Goal: Answer question/provide support: Share knowledge or assist other users

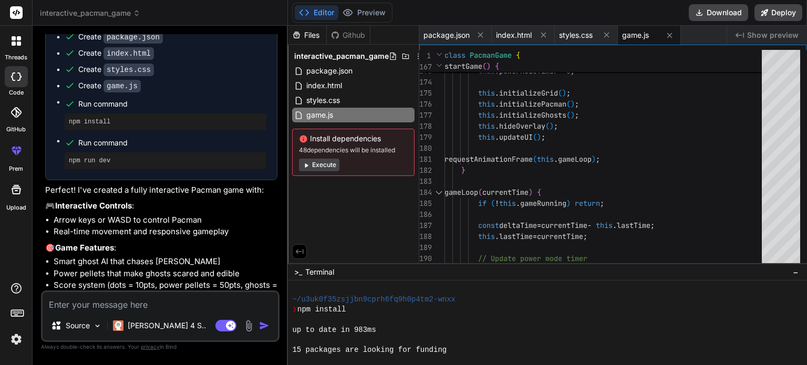
scroll to position [2130, 0]
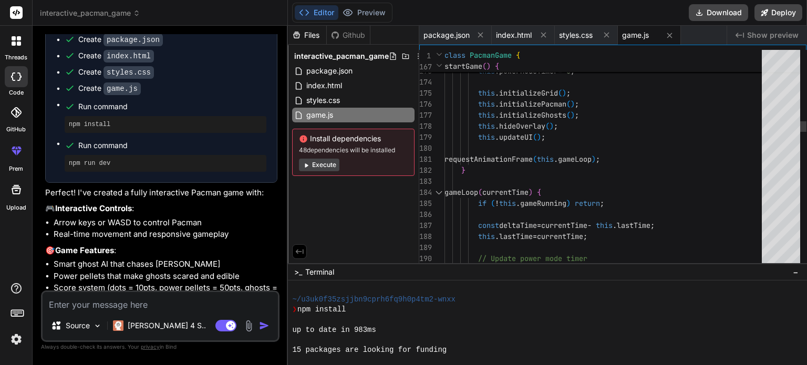
type textarea "this.powerModeTimer = 0; this.initializeGrid(); this.initializePacman(); this.i…"
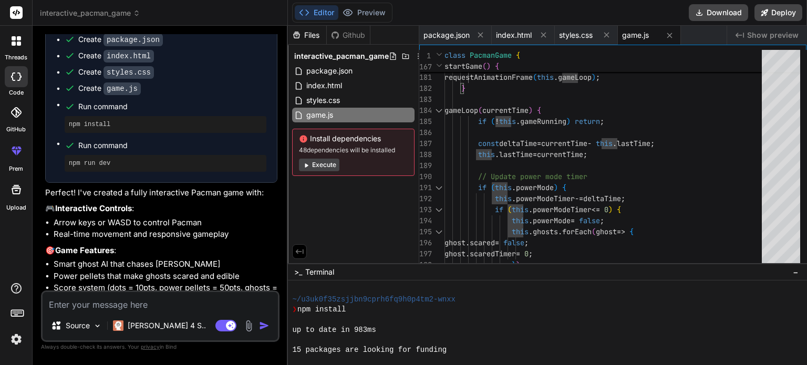
scroll to position [2274, 0]
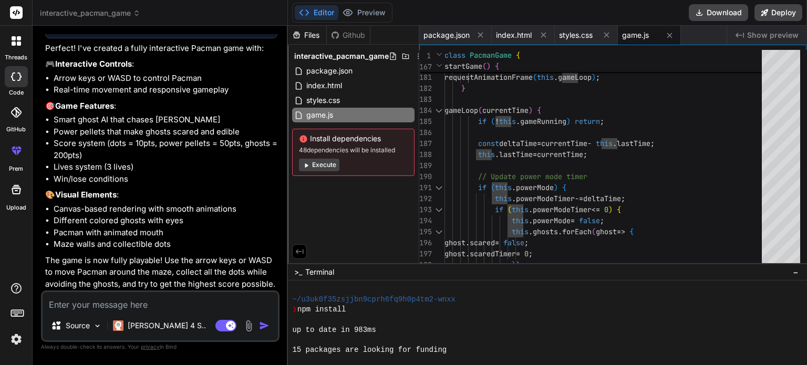
click at [132, 309] on textarea at bounding box center [160, 301] width 235 height 19
type textarea "c"
type textarea "x"
type textarea "ca"
type textarea "x"
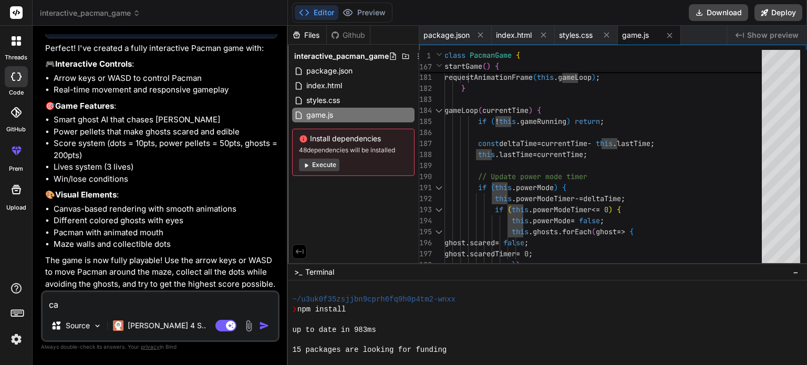
type textarea "can"
type textarea "x"
type textarea "can"
type textarea "x"
type textarea "can u"
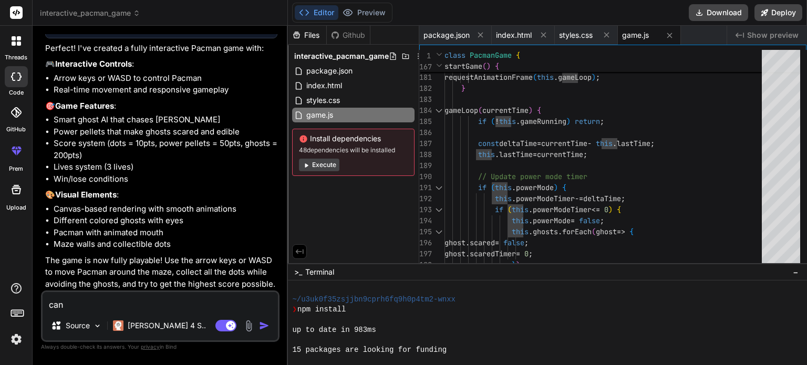
type textarea "x"
type textarea "can u"
type textarea "x"
type textarea "can u m"
type textarea "x"
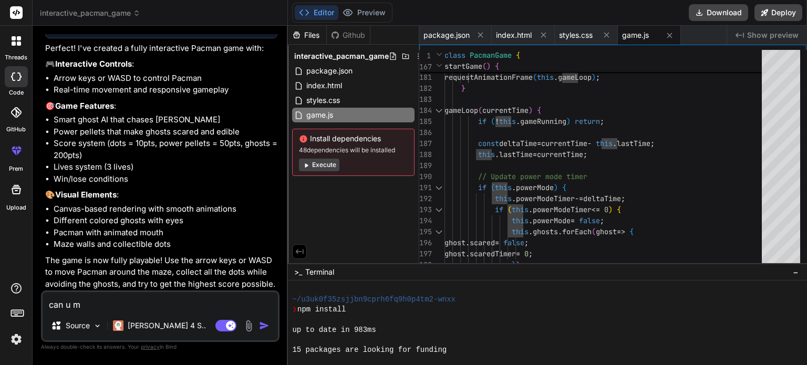
type textarea "can u ma"
type textarea "x"
type textarea "can u mak"
type textarea "x"
type textarea "can u make"
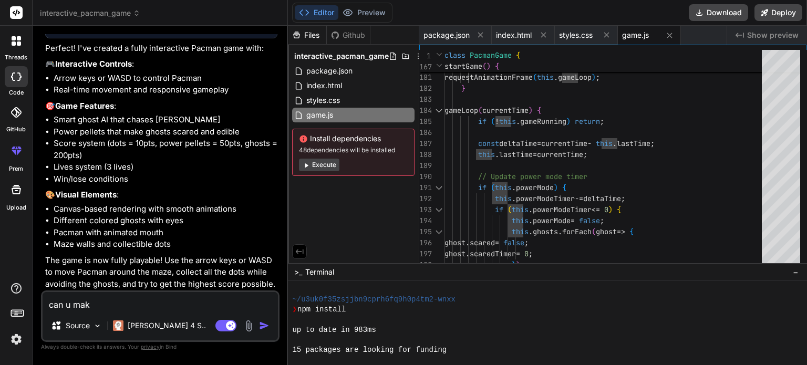
type textarea "x"
type textarea "can u make"
type textarea "x"
type textarea "can u make i"
type textarea "x"
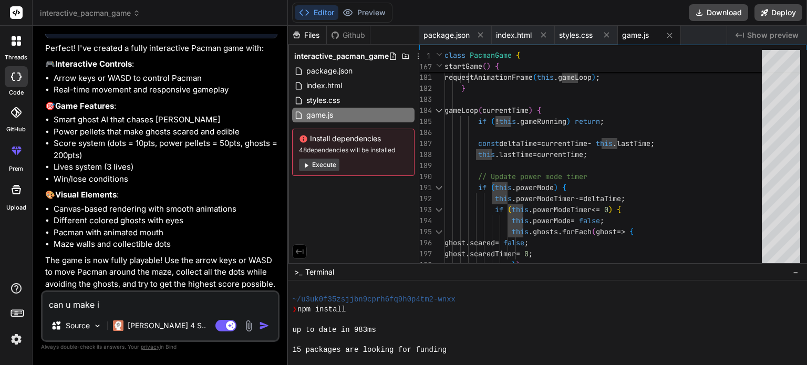
type textarea "can u make it"
type textarea "x"
type textarea "can u make it"
type textarea "x"
type textarea "can u make it s"
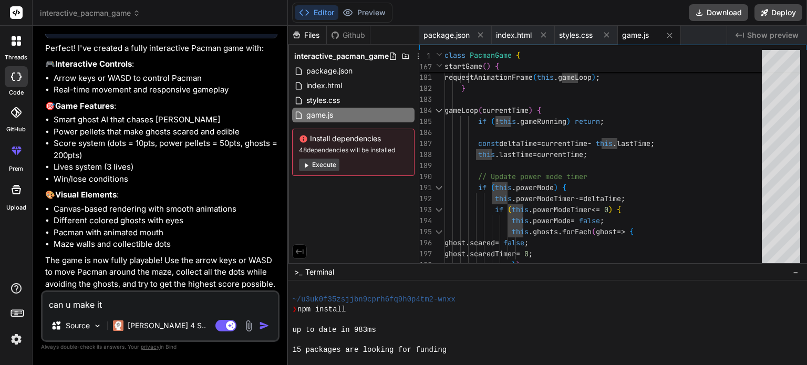
type textarea "x"
type textarea "can u make it so"
type textarea "x"
type textarea "can u make it so"
type textarea "x"
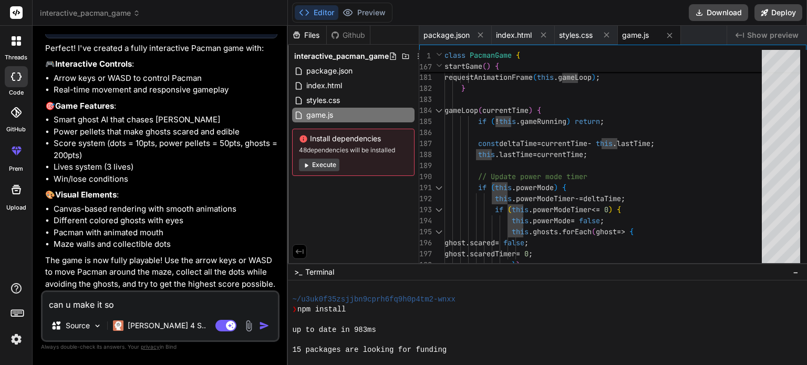
type textarea "can u make it so i"
type textarea "x"
type textarea "can u make it so it"
type textarea "x"
type textarea "can u make it so it"
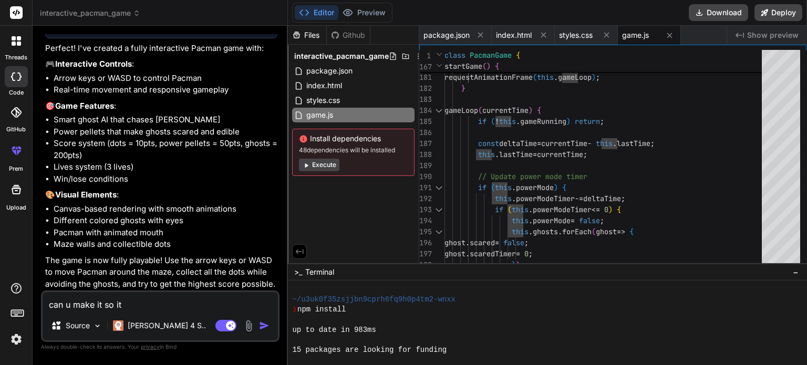
type textarea "x"
type textarea "can u make it so it i"
type textarea "x"
type textarea "can u make it so it"
type textarea "x"
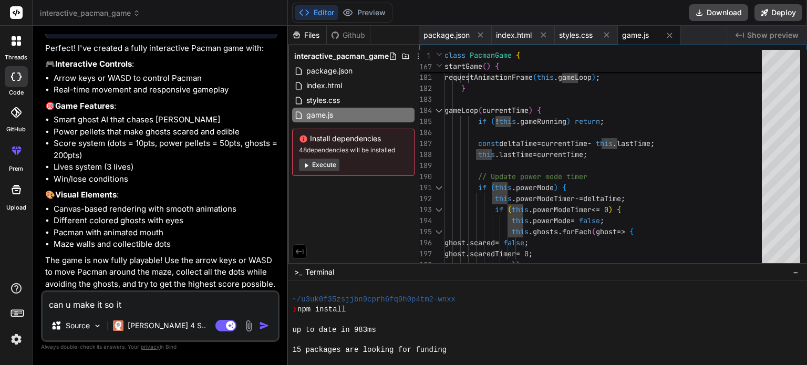
type textarea "can u make it so it c"
type textarea "x"
type textarea "can u make it so it ca"
type textarea "x"
type textarea "can u make it so it can"
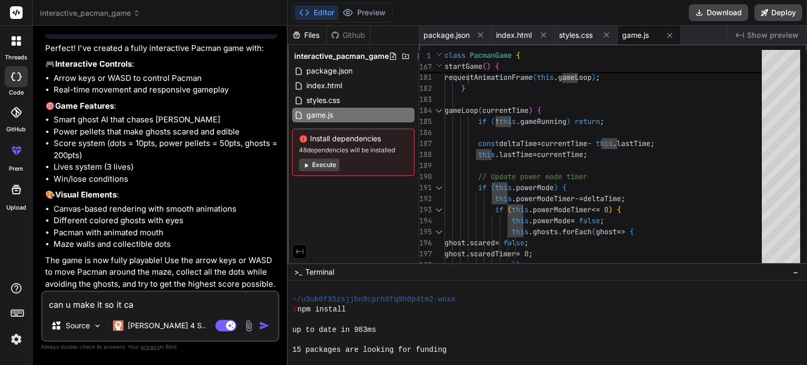
type textarea "x"
type textarea "can u make it so it can"
type textarea "x"
type textarea "can u make it so it can b"
type textarea "x"
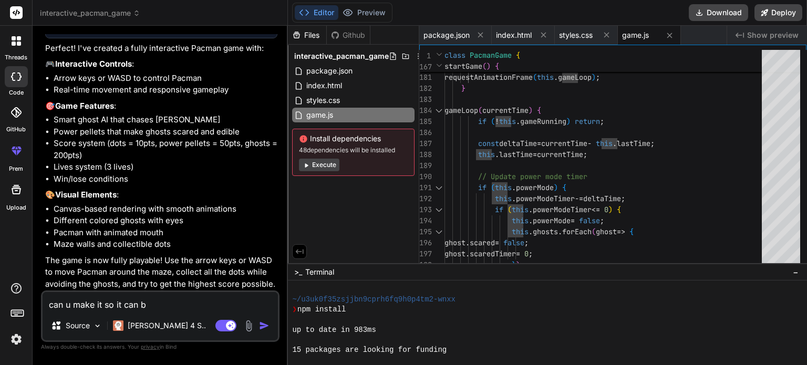
type textarea "can u make it so it can be"
type textarea "x"
type textarea "can u make it so it can be"
type textarea "x"
type textarea "can u make it so it can be u"
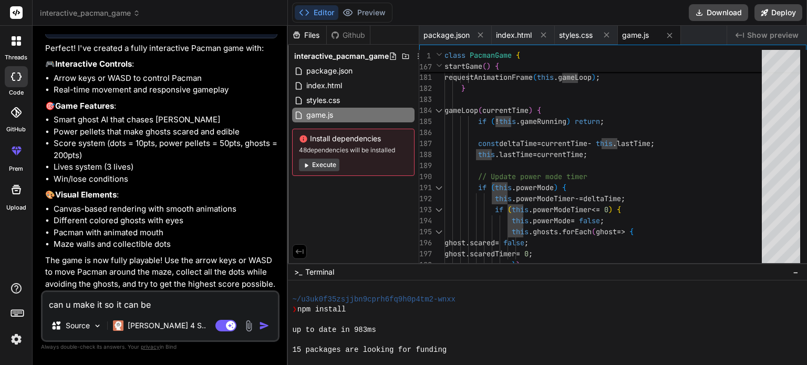
type textarea "x"
type textarea "can u make it so it can be us"
type textarea "x"
type textarea "can u make it so it can be use"
type textarea "x"
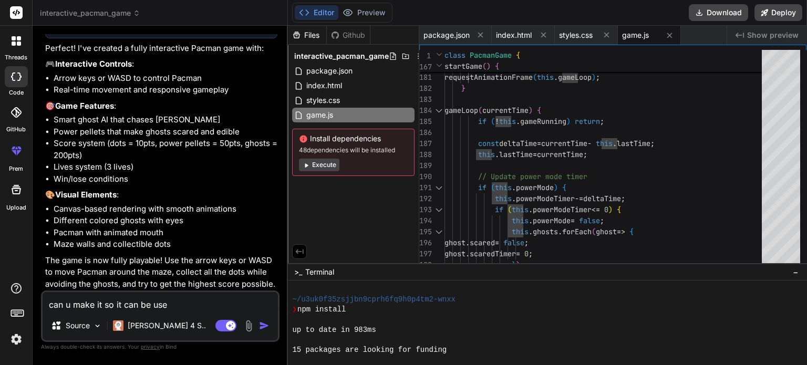
type textarea "can u make it so it can be used"
type textarea "x"
type textarea "can u make it so it can be used"
type textarea "x"
type textarea "can u make it so it can be used f"
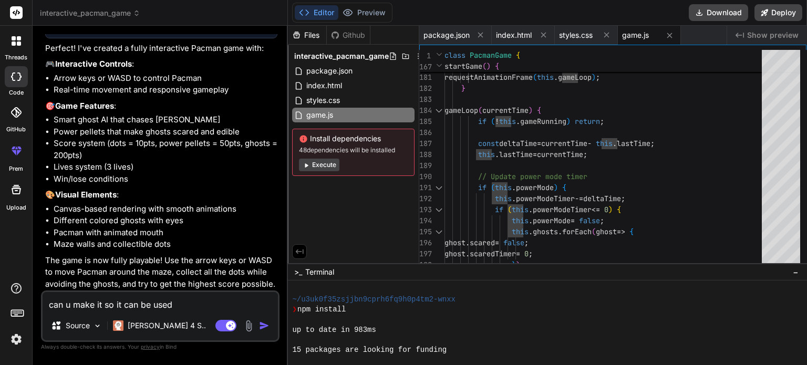
type textarea "x"
type textarea "can u make it so it can be used fo"
type textarea "x"
type textarea "can u make it so it can be used for"
type textarea "x"
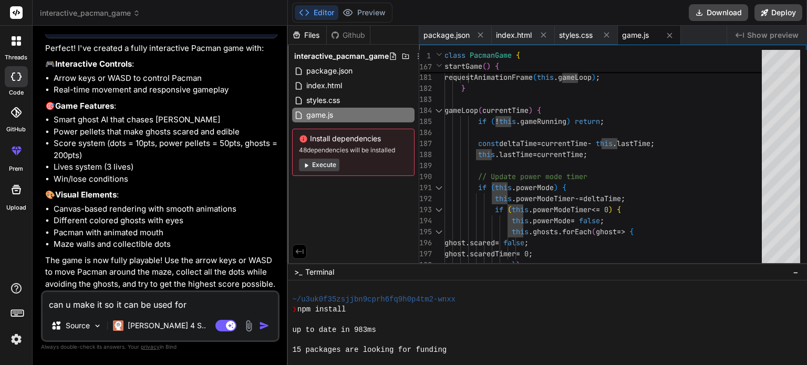
type textarea "can u make it so it can be used for"
type textarea "x"
type textarea "can u make it so it can be used for g"
type textarea "x"
type textarea "can u make it so it can be used for go"
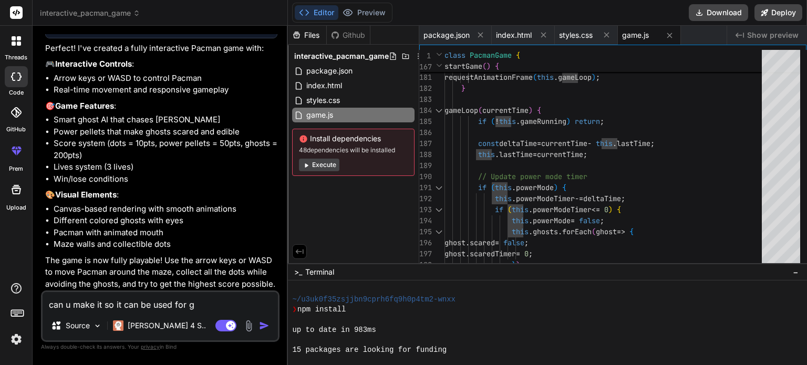
type textarea "x"
type textarea "can u make it so it can be used for goo"
type textarea "x"
type textarea "can u make it so it can be used for goog"
type textarea "x"
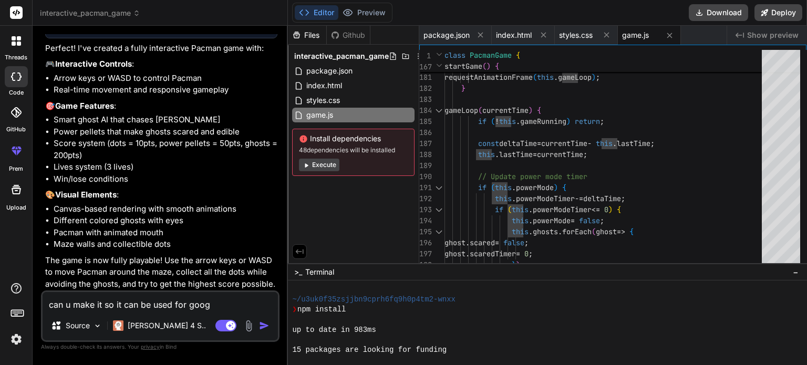
type textarea "can u make it so it can be used for googl"
type textarea "x"
type textarea "can u make it so it can be used for google"
type textarea "x"
type textarea "can u make it so it can be used for google"
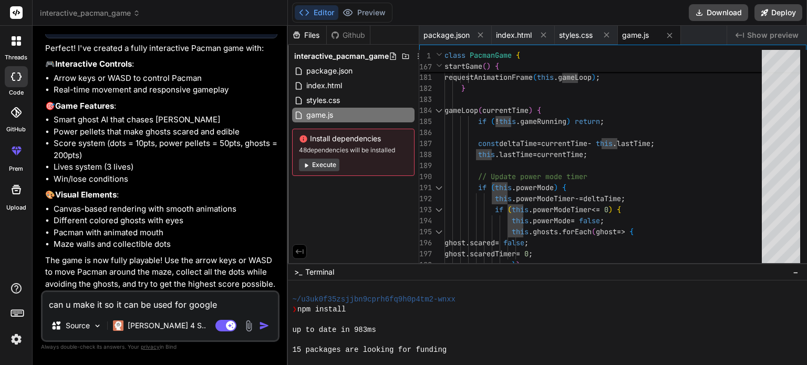
type textarea "x"
type textarea "can u make it so it can be used for google c"
type textarea "x"
type textarea "can u make it so it can be used for google co"
type textarea "x"
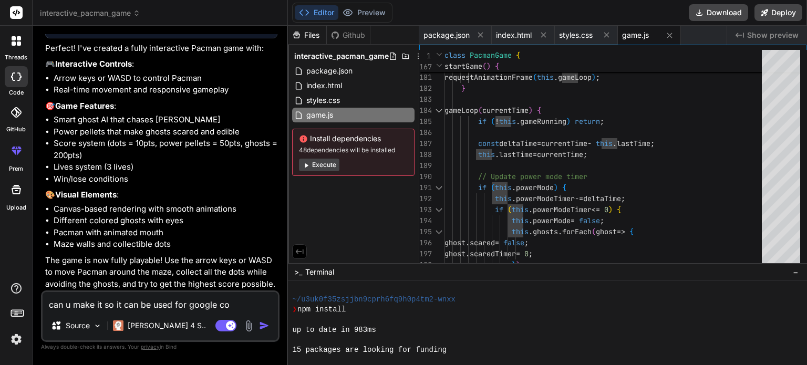
type textarea "can u make it so it can be used for google col"
type textarea "x"
type textarea "can u make it so it can be used for google coll"
type textarea "x"
type textarea "can u make it so it can be used for google colla"
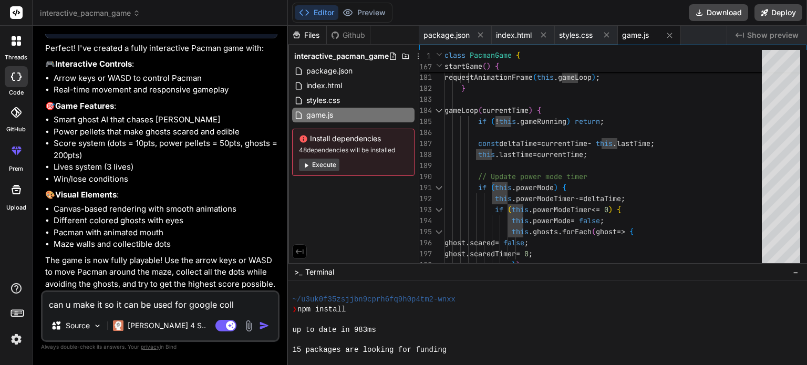
type textarea "x"
type textarea "can u make it so it can be used for google collab"
type textarea "x"
type textarea "can u make it so it can be used for google collab,"
type textarea "x"
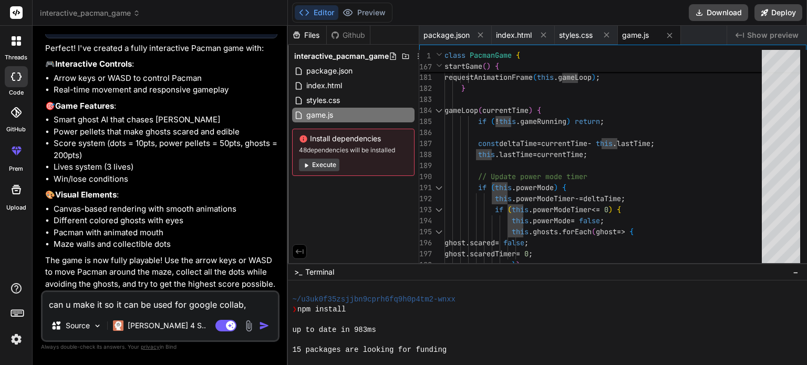
type textarea "can u make it so it can be used for google collab,"
type textarea "x"
type textarea "can u make it so it can be used for google collab, a"
type textarea "x"
type textarea "can u make it so it can be used for google collab, an"
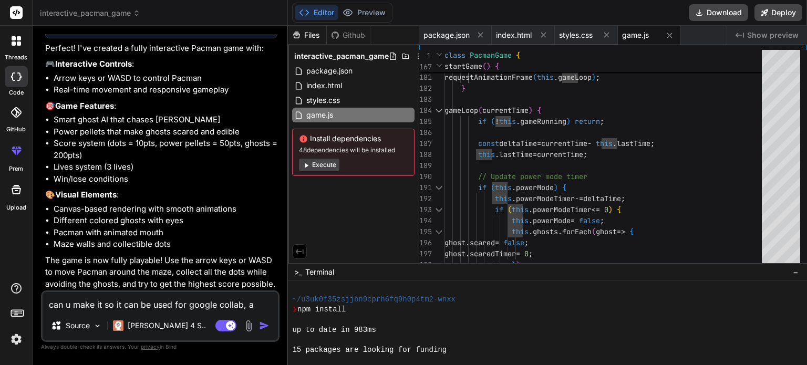
type textarea "x"
type textarea "can u make it so it can be used for google collab, and"
type textarea "x"
type textarea "can u make it so it can be used for google collab, and"
type textarea "x"
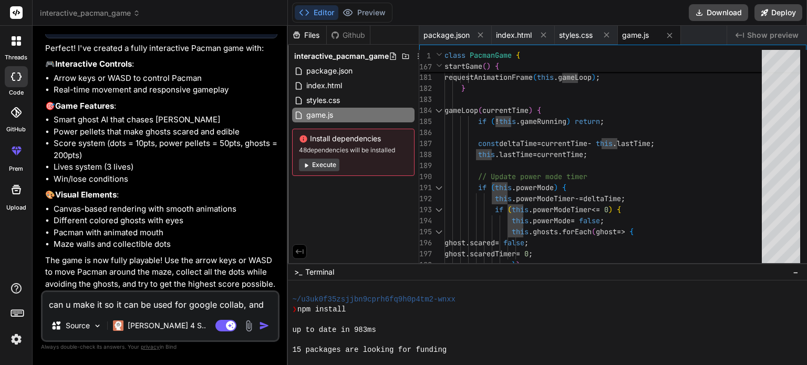
type textarea "can u make it so it can be used for google collab, and o"
type textarea "x"
type textarea "can u make it so it can be used for google collab, and on"
type textarea "x"
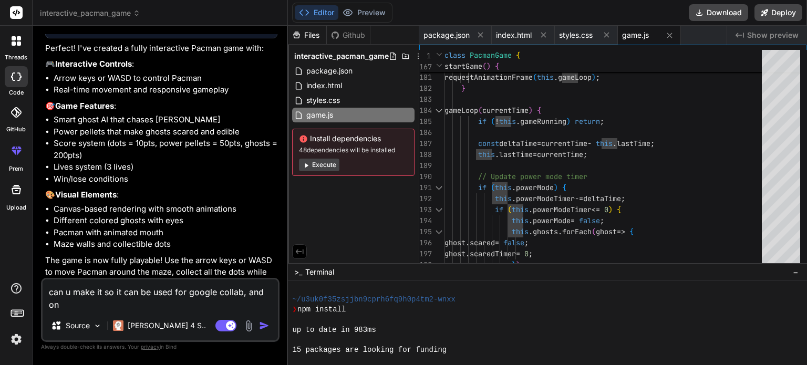
type textarea "can u make it so it can be used for google collab, and onl"
type textarea "x"
type textarea "can u make it so it can be used for google collab, and only"
type textarea "x"
type textarea "can u make it so it can be used for google collab, and only"
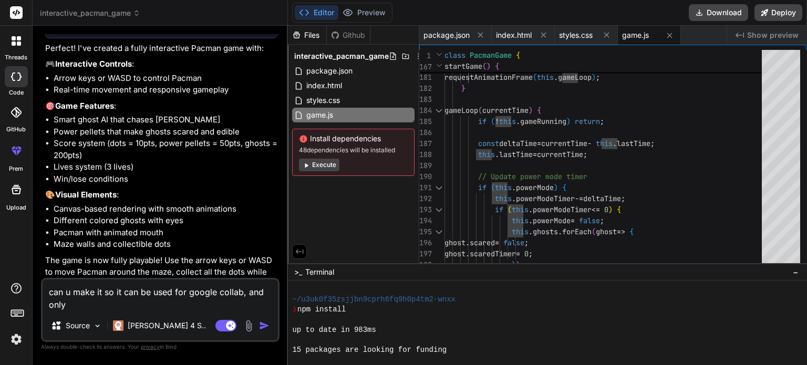
type textarea "x"
type textarea "can u make it so it can be used for google collab, and only r"
type textarea "x"
type textarea "can u make it so it can be used for google collab, and only re"
type textarea "x"
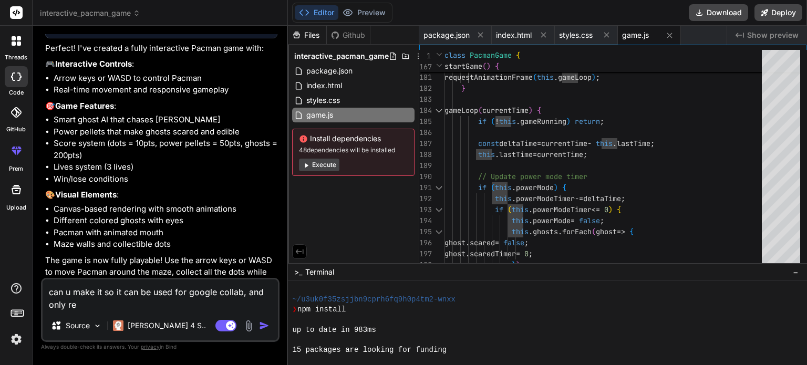
type textarea "can u make it so it can be used for google collab, and only reu"
type textarea "x"
type textarea "can u make it so it can be used for google collab, and only re"
type textarea "x"
type textarea "can u make it so it can be used for google collab, and only req"
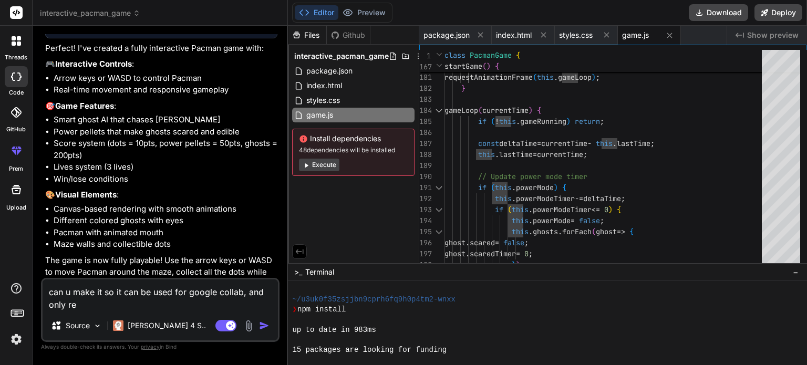
type textarea "x"
type textarea "can u make it so it can be used for google collab, and only requ"
type textarea "x"
type textarea "can u make it so it can be used for google collab, and only requi"
type textarea "x"
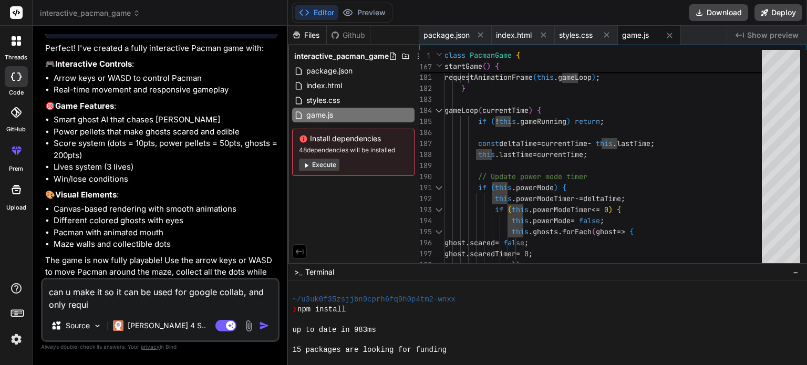
type textarea "can u make it so it can be used for google collab, and only requir"
type textarea "x"
type textarea "can u make it so it can be used for google collab, and only require"
type textarea "x"
type textarea "can u make it so it can be used for google collab, and only require"
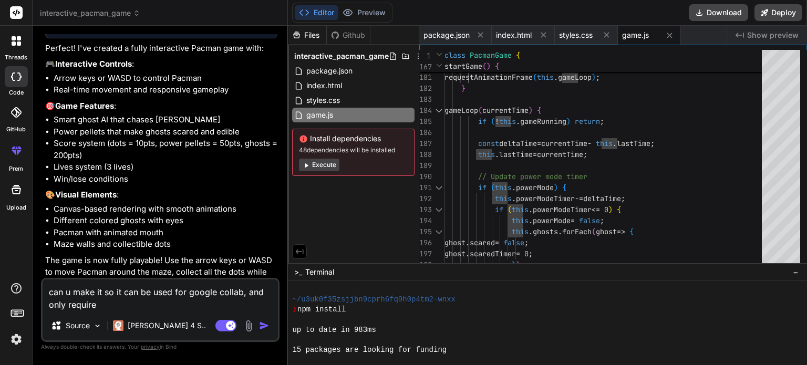
type textarea "x"
type textarea "can u make it so it can be used for google collab, and only require o"
type textarea "x"
type textarea "can u make it so it can be used for google collab, and only require on"
type textarea "x"
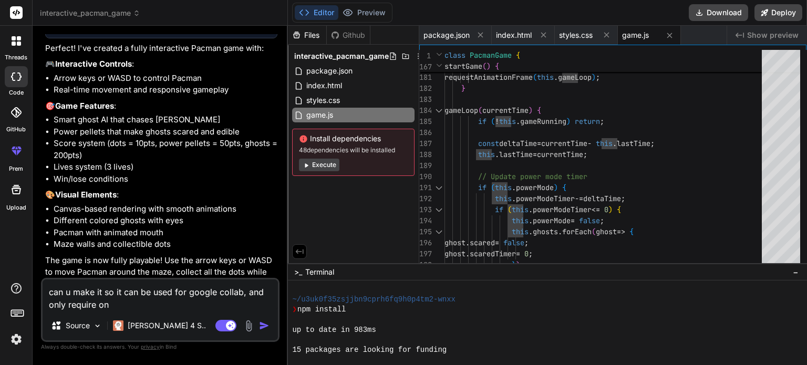
type textarea "can u make it so it can be used for google collab, and only require one"
type textarea "x"
type textarea "can u make it so it can be used for google collab, and only require one"
type textarea "x"
type textarea "can u make it so it can be used for google collab, and only require one g"
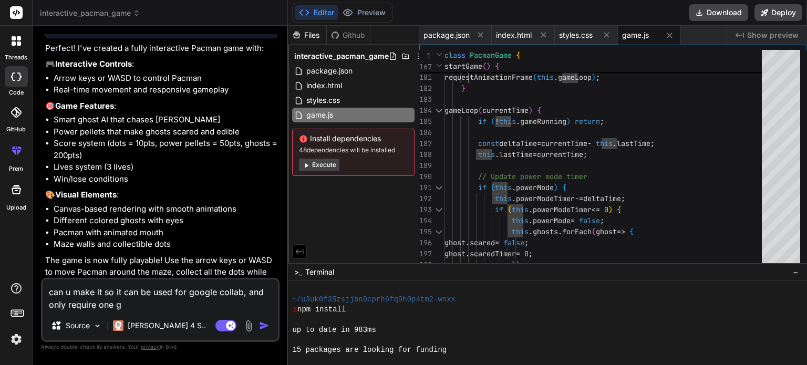
type textarea "x"
type textarea "can u make it so it can be used for google collab, and only require one gr"
type textarea "x"
type textarea "can u make it so it can be used for google collab, and only require one gro"
type textarea "x"
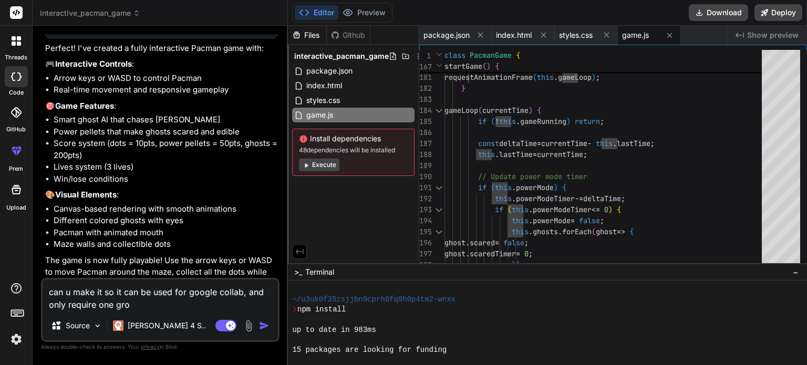
type textarea "can u make it so it can be used for google collab, and only require one grou"
type textarea "x"
type textarea "can u make it so it can be used for google collab, and only require one group"
type textarea "x"
type textarea "can u make it so it can be used for google collab, and only require one group"
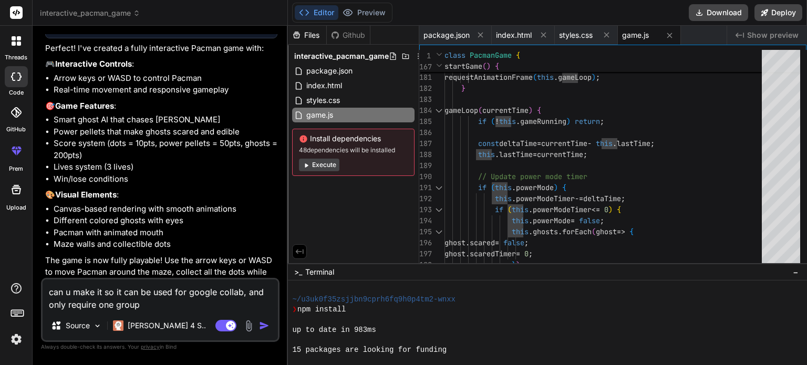
type textarea "x"
type textarea "can u make it so it can be used for google collab, and only require one group o"
type textarea "x"
type textarea "can u make it so it can be used for google collab, and only require one group of"
type textarea "x"
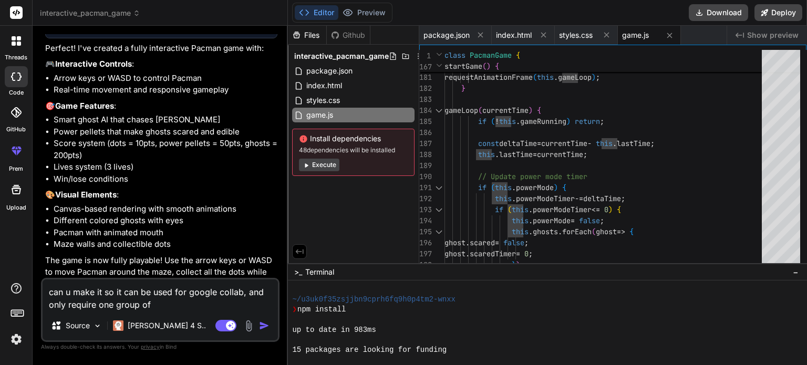
type textarea "can u make it so it can be used for google collab, and only require one group of"
type textarea "x"
type textarea "can u make it so it can be used for google collab, and only require one group o…"
type textarea "x"
type textarea "can u make it so it can be used for google collab, and only require one group o…"
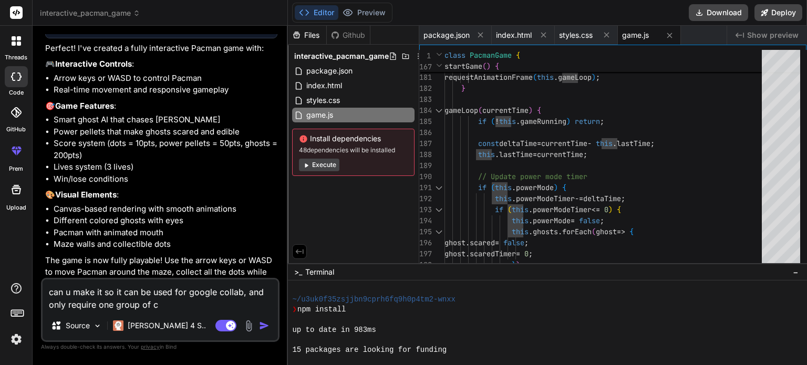
type textarea "x"
type textarea "can u make it so it can be used for google collab, and only require one group o…"
type textarea "x"
type textarea "can u make it so it can be used for google collab, and only require one group o…"
type textarea "x"
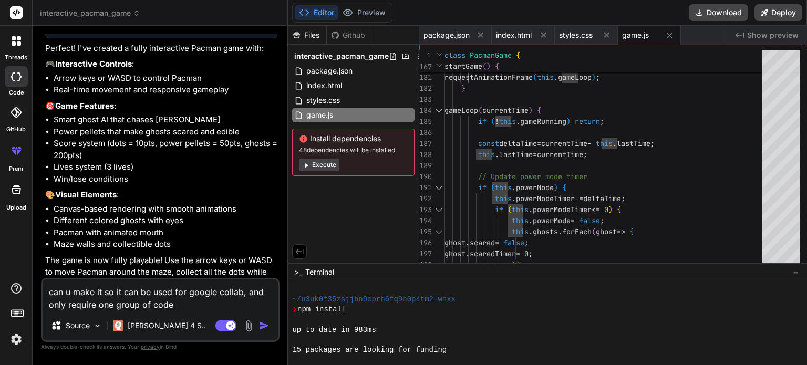
type textarea "can u make it so it can be used for google collab, and only require one group o…"
type textarea "x"
type textarea "can u make it so it can be used for google collab, and only require one group o…"
type textarea "x"
type textarea "can u make it so it can be used for google collab, and only require one group o…"
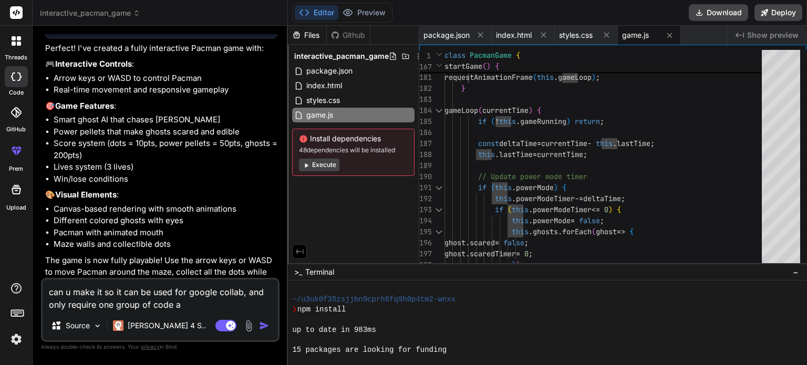
type textarea "x"
type textarea "can u make it so it can be used for google collab, and only require one group o…"
type textarea "x"
type textarea "can u make it so it can be used for google collab, and only require one group o…"
type textarea "x"
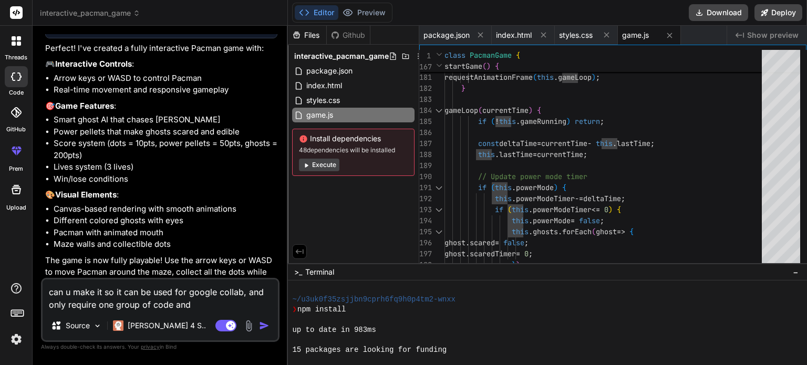
type textarea "can u make it so it can be used for google collab, and only require one group o…"
type textarea "x"
type textarea "can u make it so it can be used for google collab, and only require one group o…"
type textarea "x"
type textarea "can u make it so it can be used for google collab, and only require one group o…"
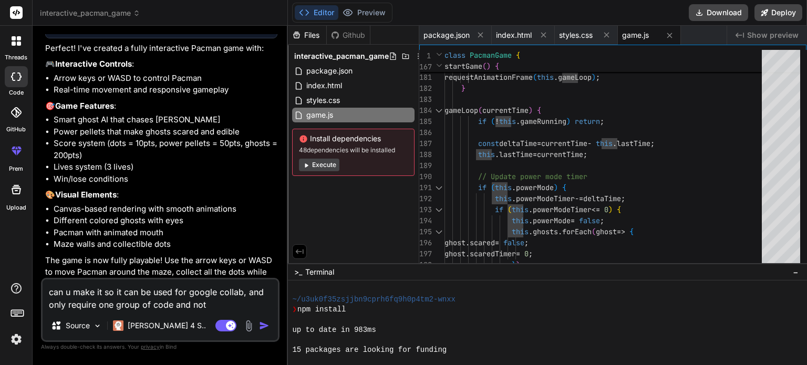
type textarea "x"
type textarea "can u make it so it can be used for google collab, and only require one group o…"
type textarea "x"
type textarea "can u make it so it can be used for google collab, and only require one group o…"
type textarea "x"
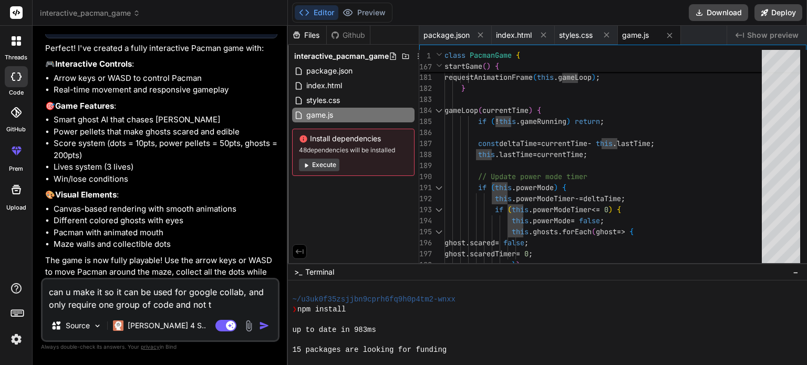
type textarea "can u make it so it can be used for google collab, and only require one group o…"
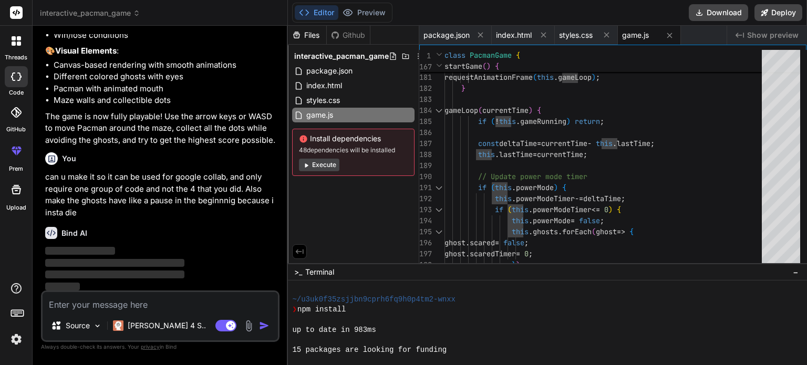
scroll to position [2418, 0]
click at [153, 172] on p "can u make it so it can be used for google collab, and only require one group o…" at bounding box center [161, 194] width 232 height 47
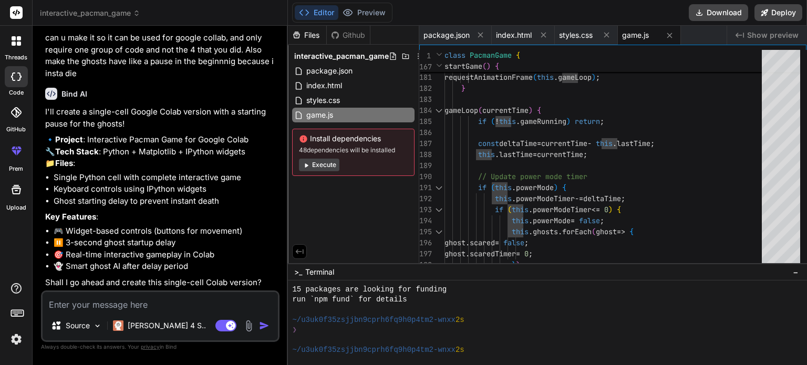
scroll to position [2579, 0]
click at [155, 308] on textarea at bounding box center [160, 301] width 235 height 19
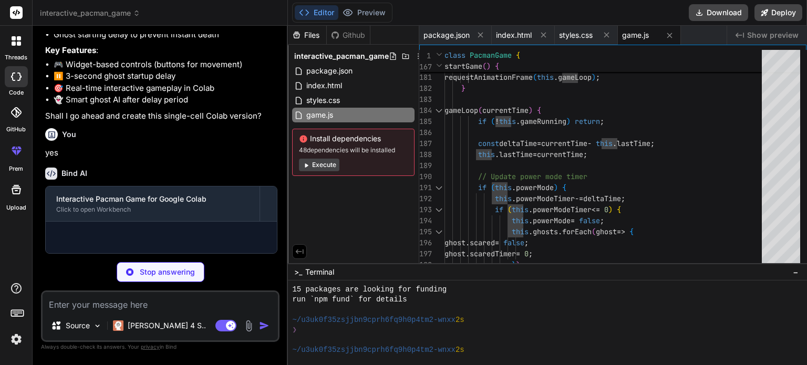
scroll to position [2745, 0]
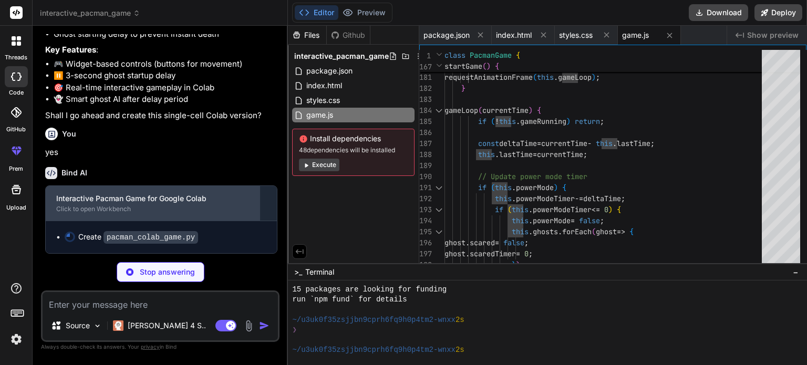
click at [147, 213] on div "Click to open Workbench" at bounding box center [152, 209] width 193 height 8
click at [117, 201] on div "Interactive Pacman Game for Google Colab" at bounding box center [152, 198] width 193 height 11
click at [196, 201] on div "Interactive Pacman Game for Google Colab" at bounding box center [152, 198] width 193 height 11
click at [210, 220] on div "Interactive Pacman Game for Google Colab Click to open Workbench" at bounding box center [153, 203] width 214 height 35
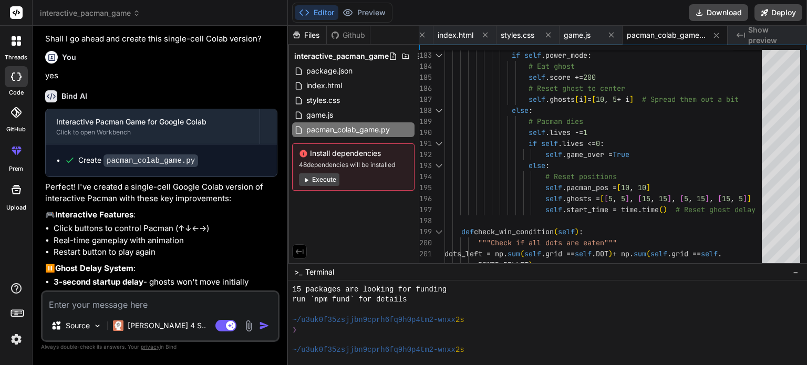
scroll to position [2850, 0]
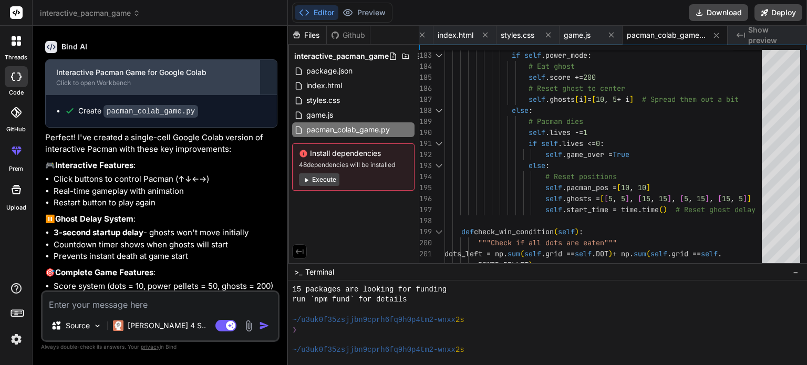
click at [138, 95] on div "Interactive Pacman Game for Google Colab Click to open Workbench" at bounding box center [153, 77] width 214 height 35
click at [131, 87] on div "Click to open Workbench" at bounding box center [152, 83] width 193 height 8
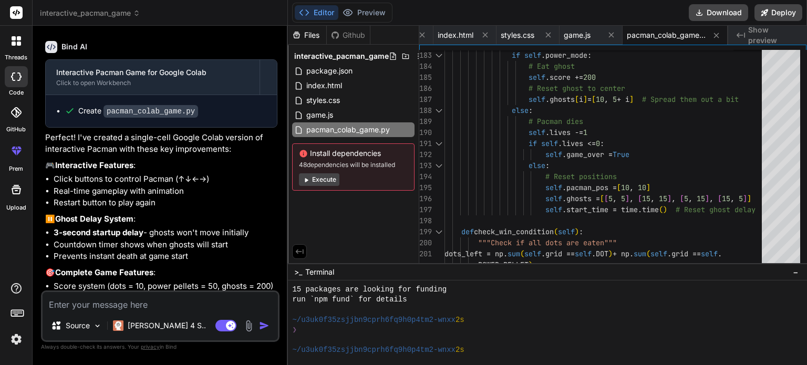
drag, startPoint x: 273, startPoint y: 30, endPoint x: 267, endPoint y: 33, distance: 6.1
click at [269, 32] on div "Bind AI Web Search Created with Pixso. Code Generator You hello Bind AI Hello! …" at bounding box center [160, 195] width 255 height 339
click at [368, 130] on span "pacman_colab_game.py" at bounding box center [348, 129] width 86 height 13
click at [370, 79] on div "index.html" at bounding box center [353, 85] width 122 height 15
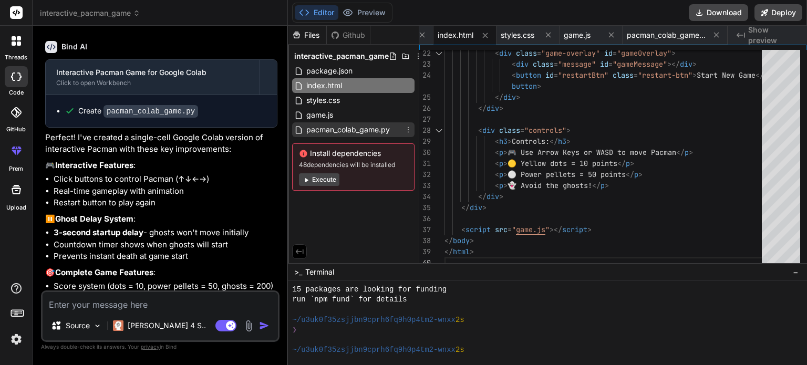
click at [365, 123] on span "pacman_colab_game.py" at bounding box center [348, 129] width 86 height 13
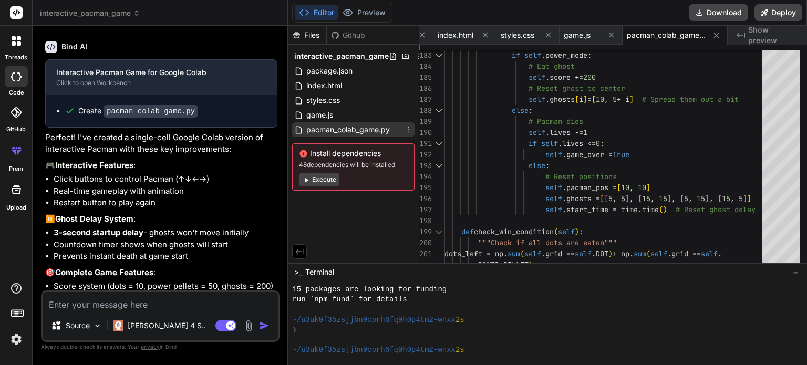
click at [364, 123] on span "pacman_colab_game.py" at bounding box center [348, 129] width 86 height 13
drag, startPoint x: 615, startPoint y: 35, endPoint x: 590, endPoint y: 41, distance: 25.3
click at [614, 35] on icon at bounding box center [610, 34] width 9 height 9
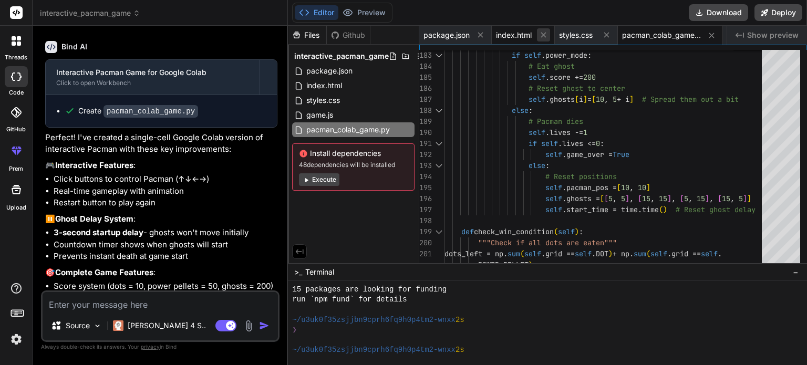
click at [544, 37] on icon at bounding box center [543, 34] width 9 height 9
click at [542, 39] on icon at bounding box center [543, 34] width 9 height 9
click at [483, 35] on icon at bounding box center [480, 34] width 9 height 9
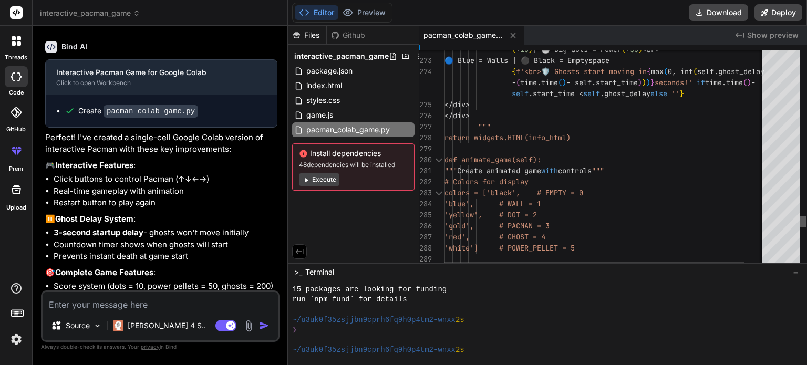
click at [806, 219] on div at bounding box center [803, 221] width 6 height 11
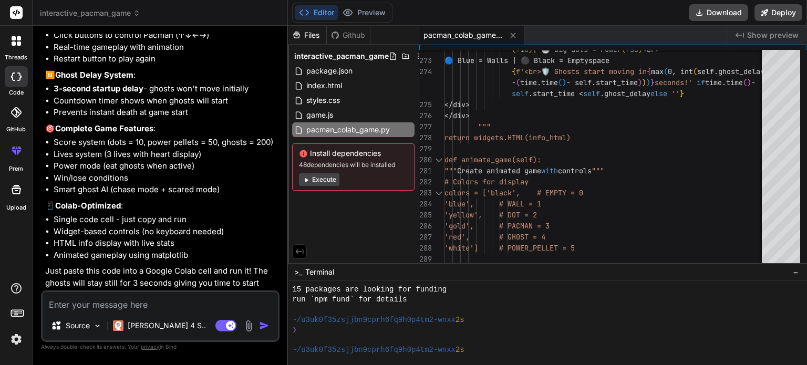
scroll to position [3028, 0]
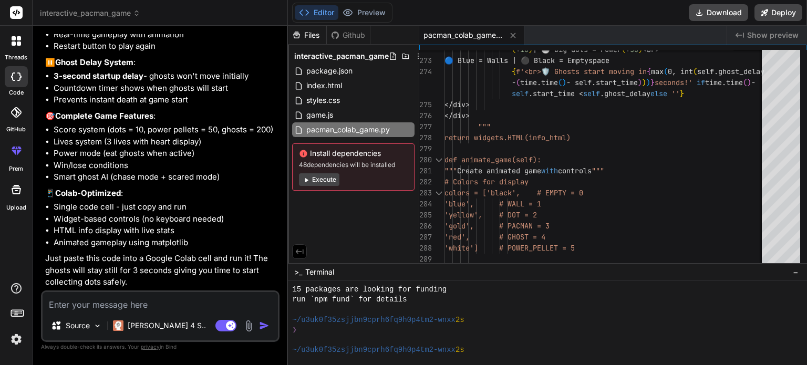
click at [164, 304] on textarea at bounding box center [160, 301] width 235 height 19
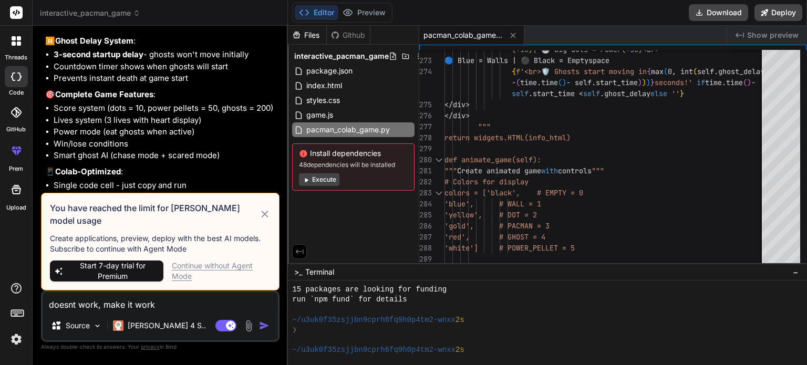
click at [218, 271] on div "Continue without Agent Mode" at bounding box center [221, 270] width 99 height 21
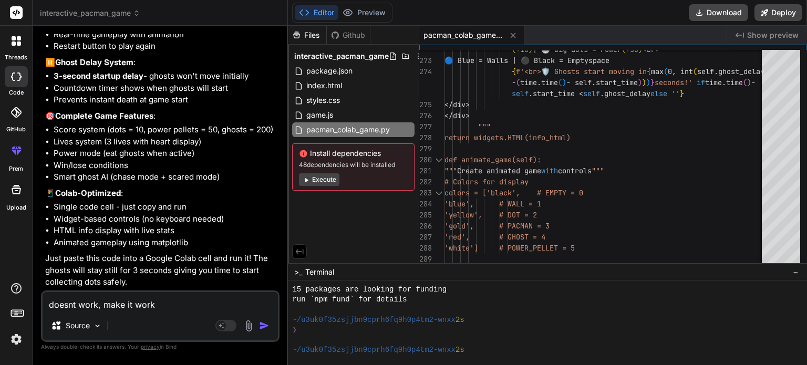
click at [185, 317] on div "Source" at bounding box center [160, 327] width 235 height 25
click at [261, 326] on img "button" at bounding box center [264, 325] width 11 height 11
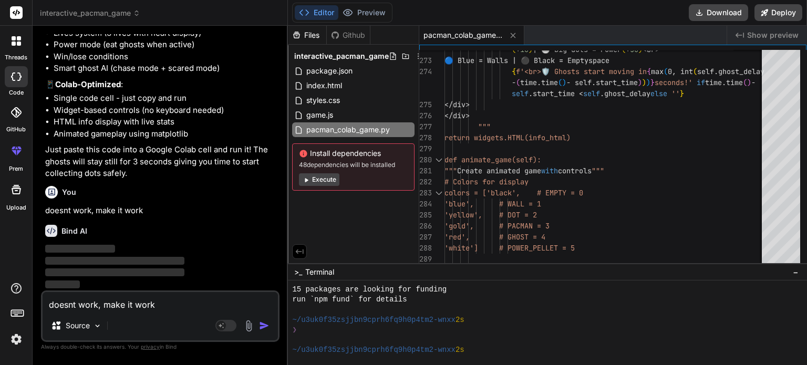
scroll to position [3137, 0]
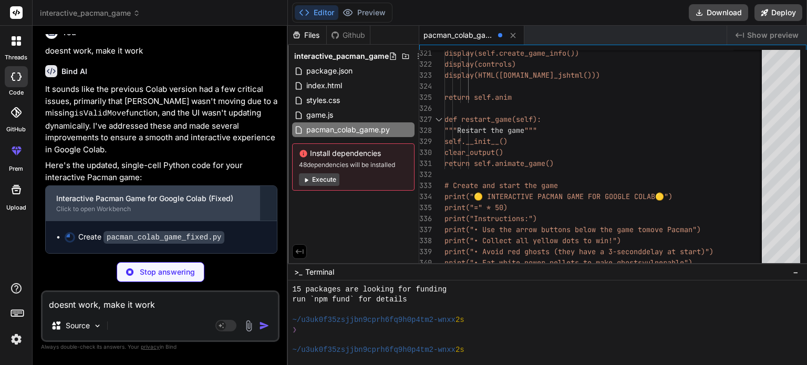
scroll to position [3295, 0]
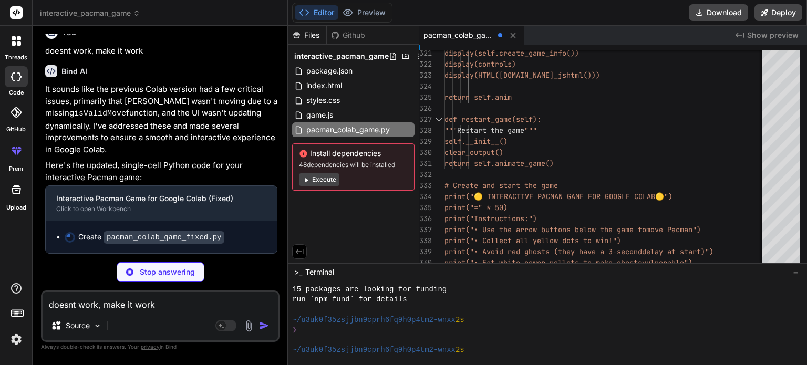
click at [104, 232] on div "Create pacman_colab_game_fixed.py" at bounding box center [161, 237] width 231 height 32
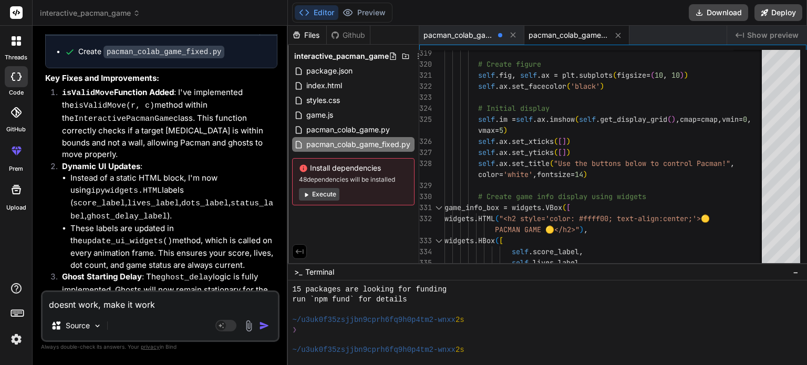
scroll to position [3440, 0]
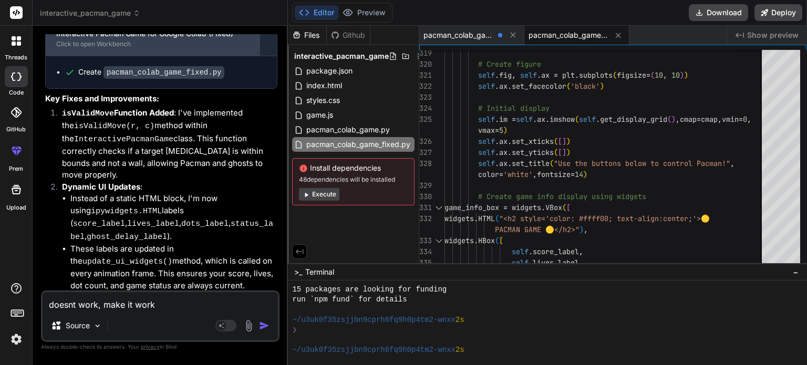
click at [183, 56] on div "Interactive Pacman Game for Google Colab (Fixed) Click to open Workbench" at bounding box center [153, 38] width 214 height 35
click at [189, 56] on div "Interactive Pacman Game for Google Colab (Fixed) Click to open Workbench" at bounding box center [153, 38] width 214 height 35
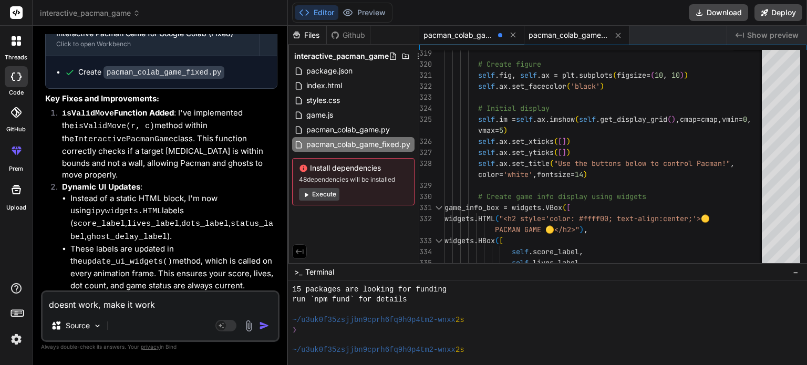
click at [469, 35] on span "pacman_colab_game.py" at bounding box center [458, 35] width 70 height 11
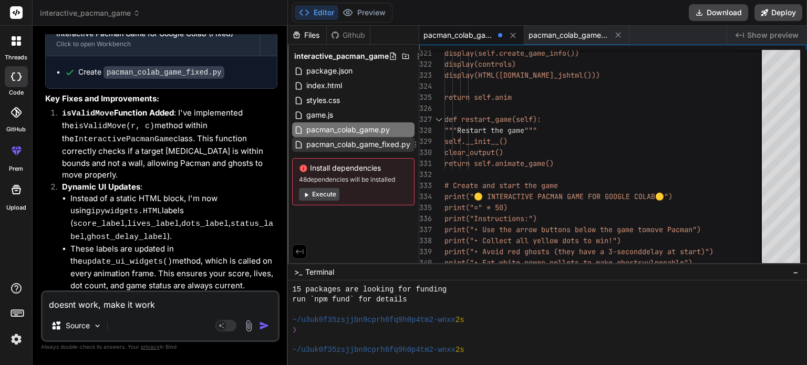
click at [381, 142] on span "pacman_colab_game_fixed.py" at bounding box center [358, 144] width 106 height 13
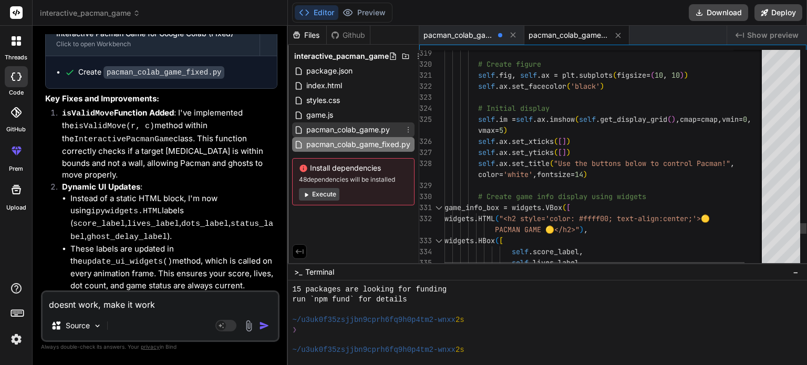
click at [365, 130] on span "pacman_colab_game.py" at bounding box center [348, 129] width 86 height 13
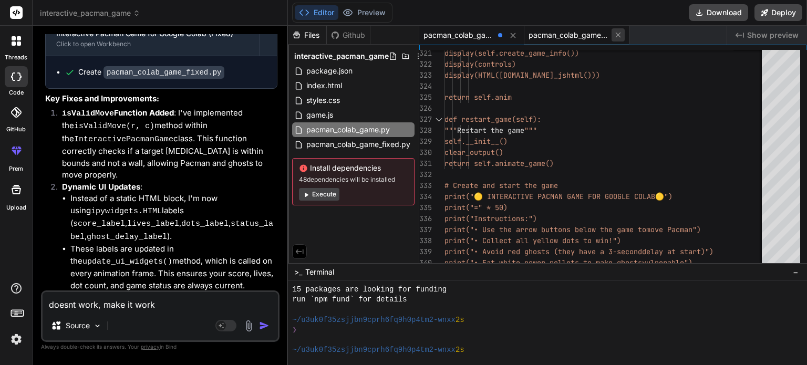
drag, startPoint x: 517, startPoint y: 34, endPoint x: 510, endPoint y: 35, distance: 6.3
click at [515, 34] on icon at bounding box center [512, 35] width 9 height 9
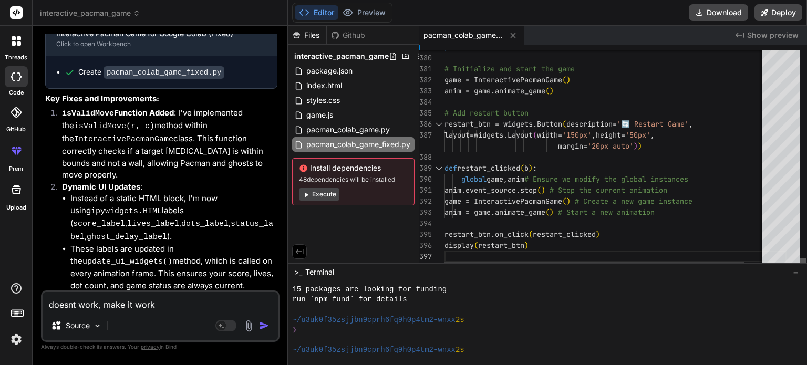
click at [803, 268] on div at bounding box center [803, 159] width 6 height 218
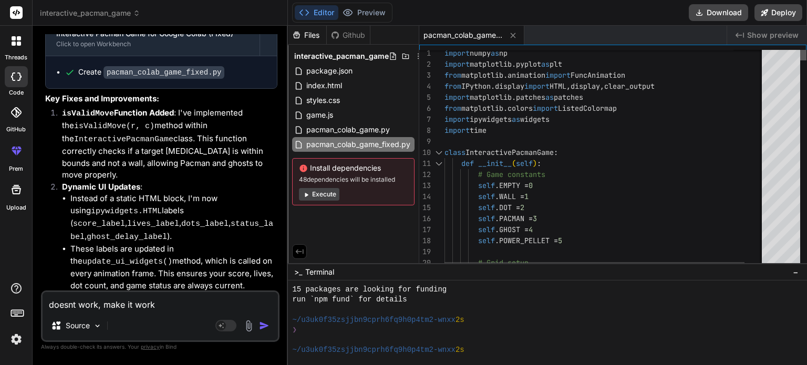
click at [805, 50] on div at bounding box center [803, 55] width 6 height 11
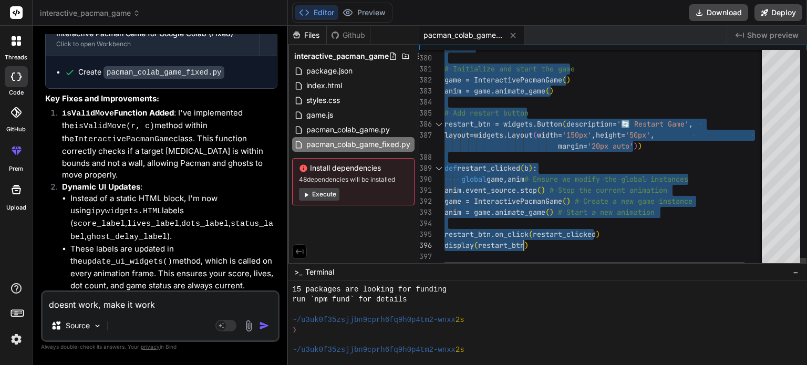
drag, startPoint x: 445, startPoint y: 54, endPoint x: 635, endPoint y: 240, distance: 265.5
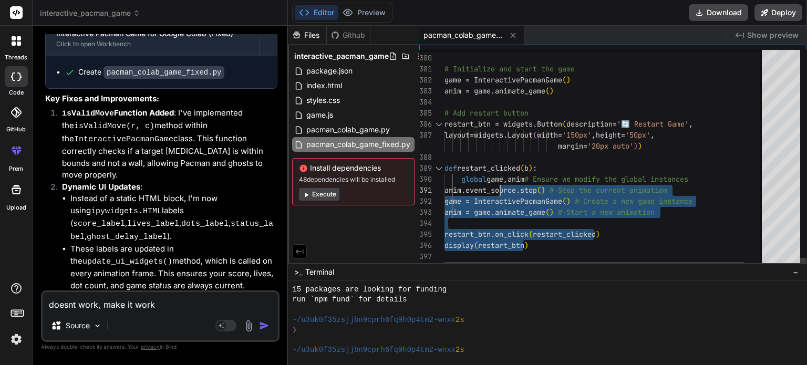
drag, startPoint x: 531, startPoint y: 244, endPoint x: 517, endPoint y: 206, distance: 40.4
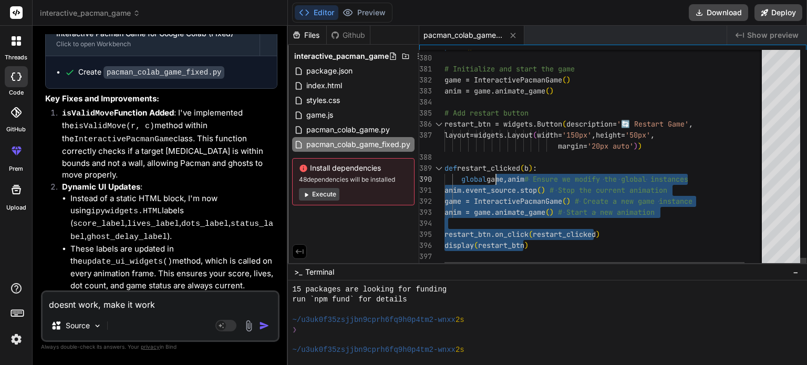
drag, startPoint x: 531, startPoint y: 249, endPoint x: 553, endPoint y: 241, distance: 23.1
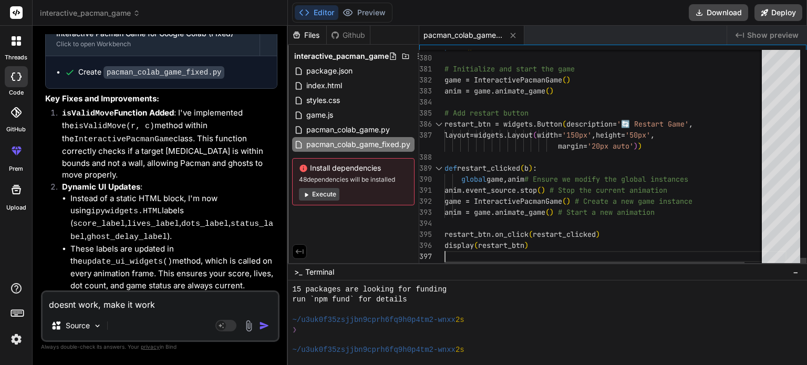
drag, startPoint x: 640, startPoint y: 243, endPoint x: 661, endPoint y: 245, distance: 21.1
drag, startPoint x: 684, startPoint y: 246, endPoint x: 678, endPoint y: 245, distance: 5.8
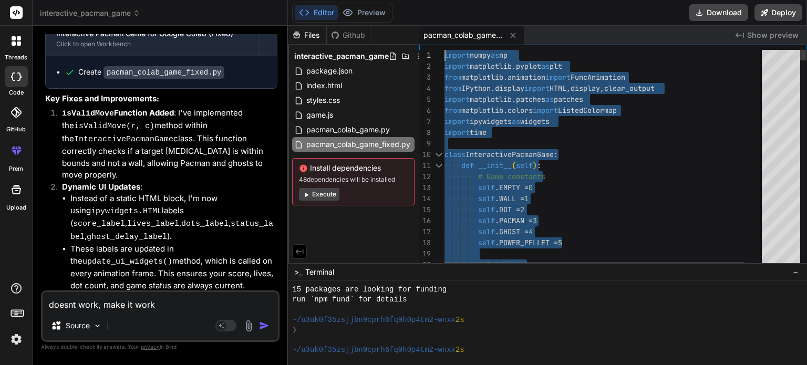
drag, startPoint x: 677, startPoint y: 245, endPoint x: 435, endPoint y: 47, distance: 313.1
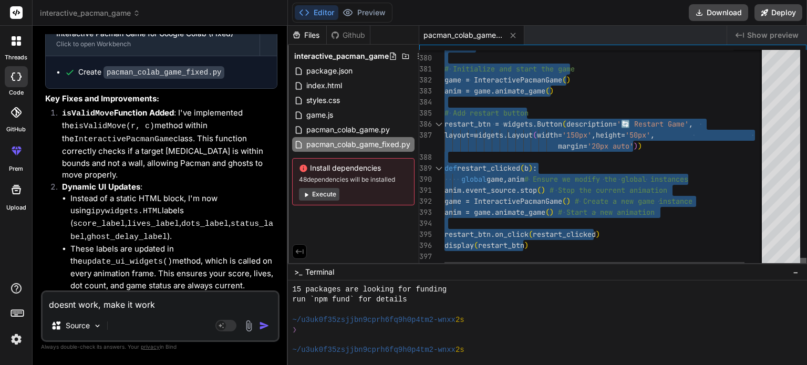
click at [800, 268] on div at bounding box center [803, 263] width 6 height 11
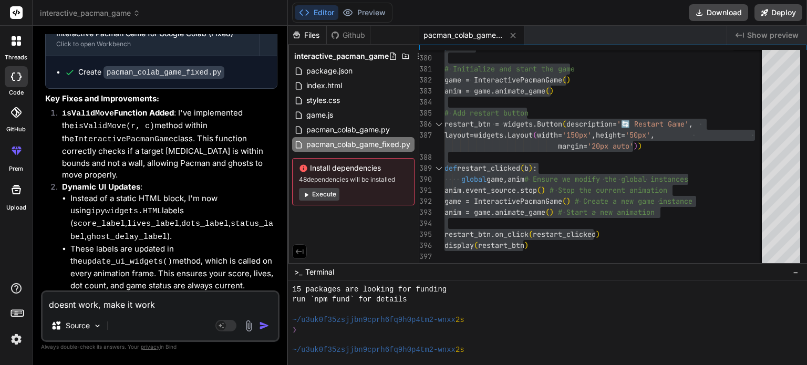
click at [151, 310] on textarea "doesnt work, make it work" at bounding box center [160, 301] width 235 height 19
paste textarea "nteractivePacmanGame' object has no attribute 'pacman_pos"
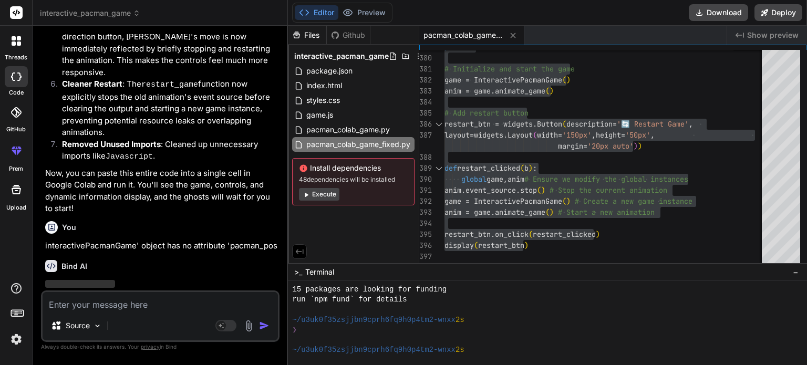
scroll to position [3829, 0]
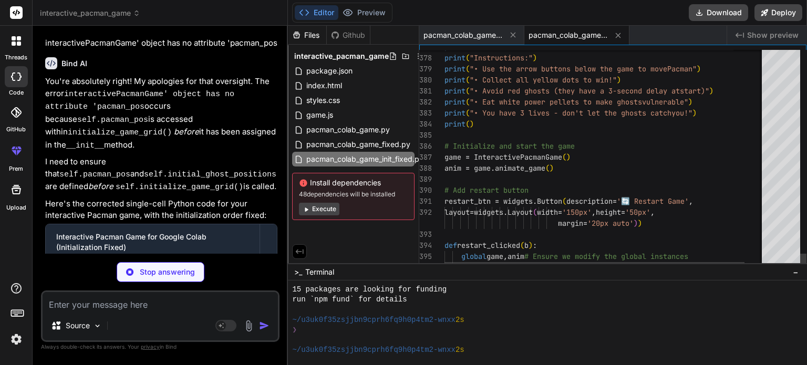
scroll to position [55, 0]
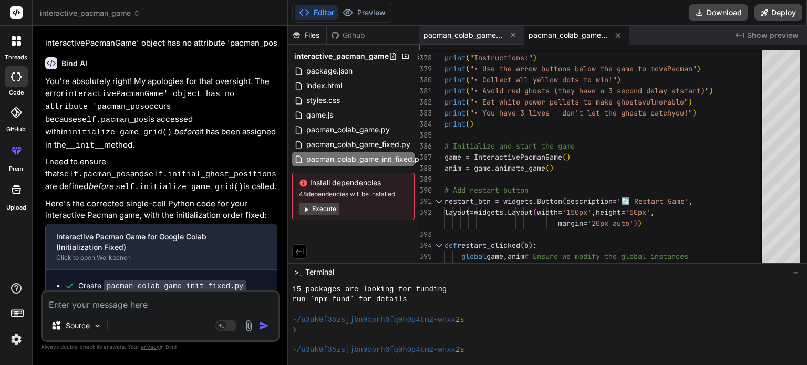
click at [547, 32] on span "pacman_colab_game_init_fixed.py" at bounding box center [567, 35] width 79 height 11
click at [355, 166] on div "interactive_pacman_game package.json index.html styles.css game.js pacman_colab…" at bounding box center [353, 135] width 131 height 180
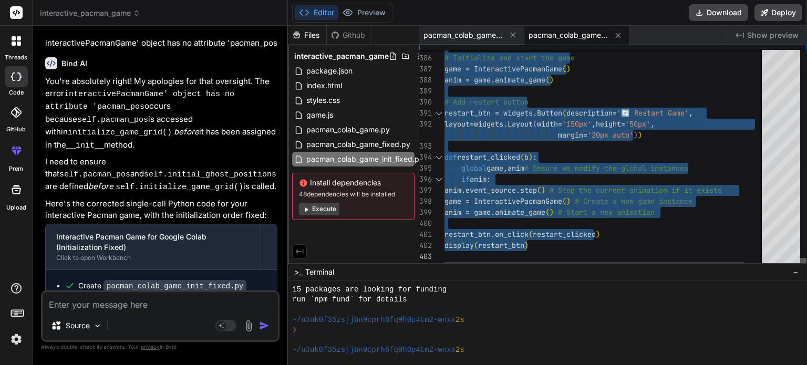
click at [803, 268] on div at bounding box center [803, 159] width 6 height 218
click at [70, 305] on textarea at bounding box center [160, 301] width 235 height 19
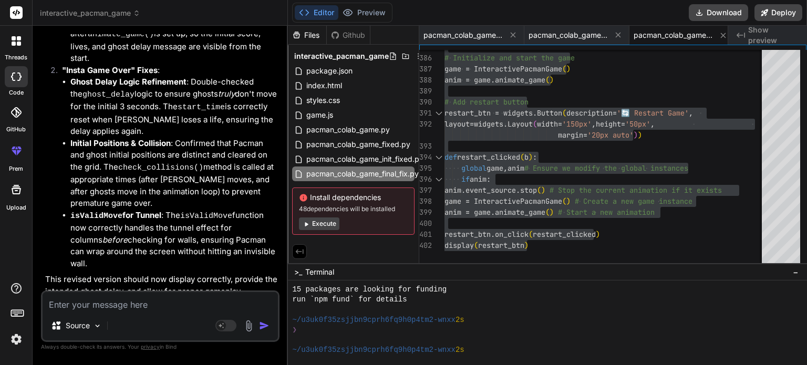
scroll to position [0, 7]
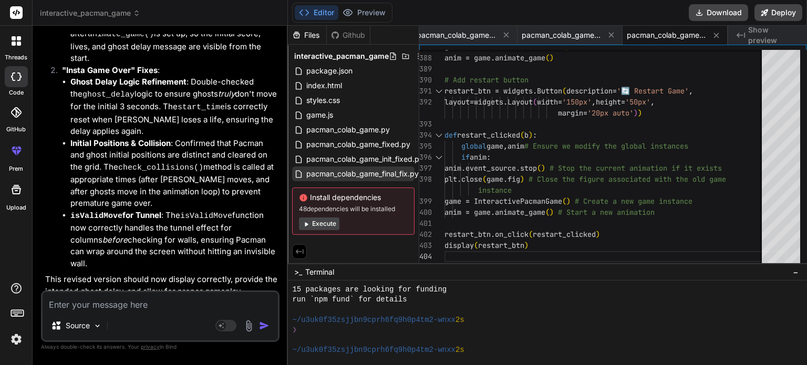
click at [353, 176] on span "pacman_colab_game_final_fix.py" at bounding box center [362, 173] width 114 height 13
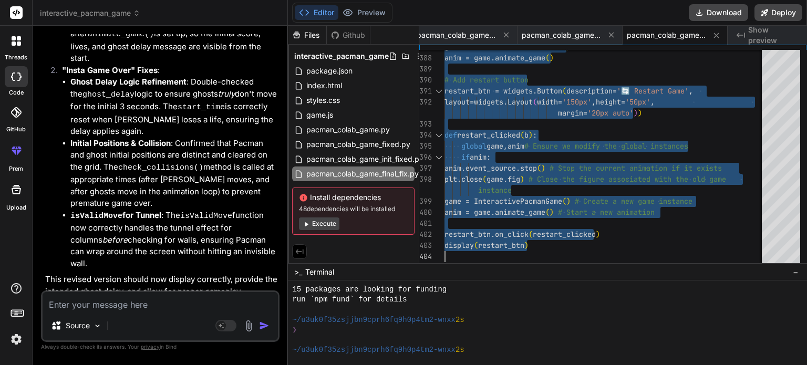
drag, startPoint x: 134, startPoint y: 305, endPoint x: 164, endPoint y: 287, distance: 34.6
click at [134, 304] on textarea at bounding box center [160, 301] width 235 height 19
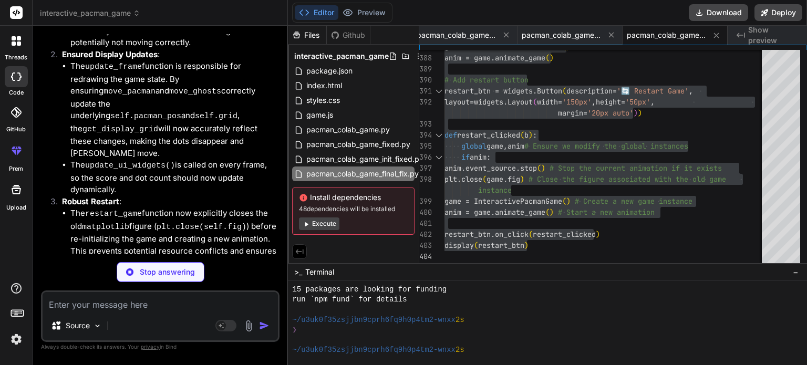
scroll to position [5559, 0]
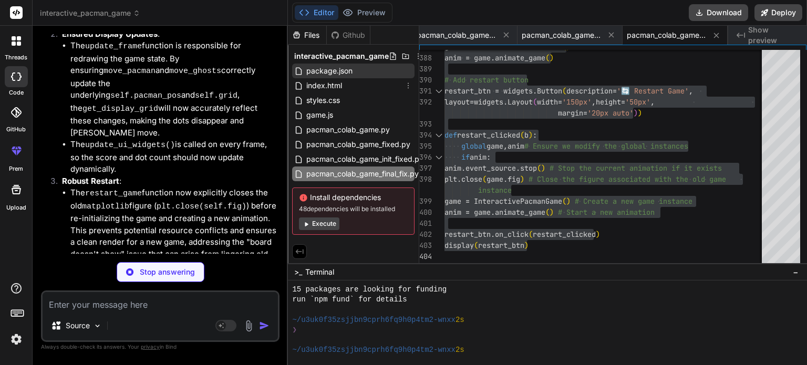
click at [360, 77] on div "package.json" at bounding box center [353, 71] width 122 height 15
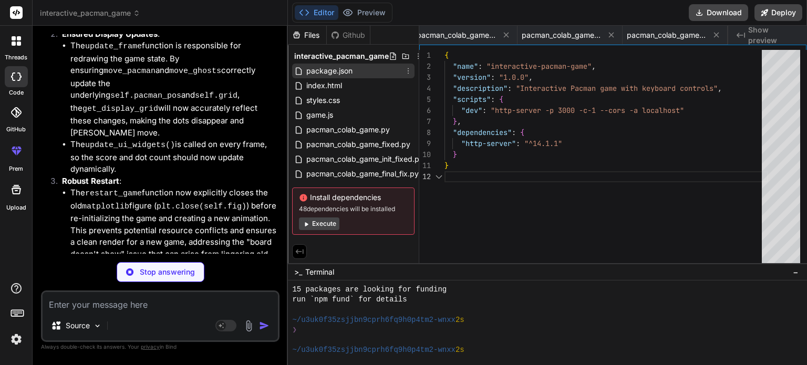
scroll to position [22, 0]
click at [412, 71] on icon at bounding box center [408, 71] width 8 height 8
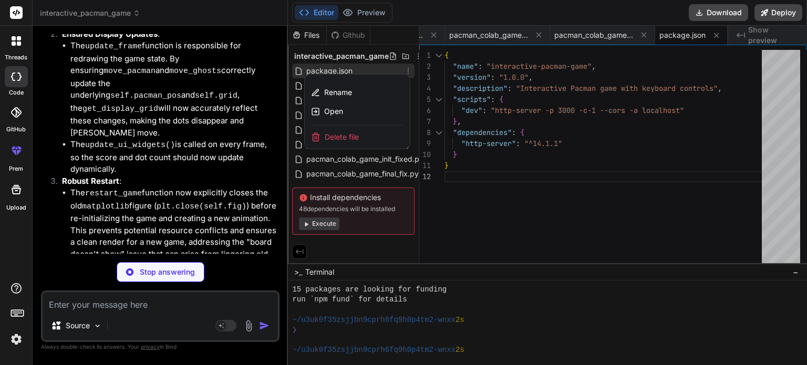
click at [372, 134] on div "Delete file" at bounding box center [357, 136] width 105 height 23
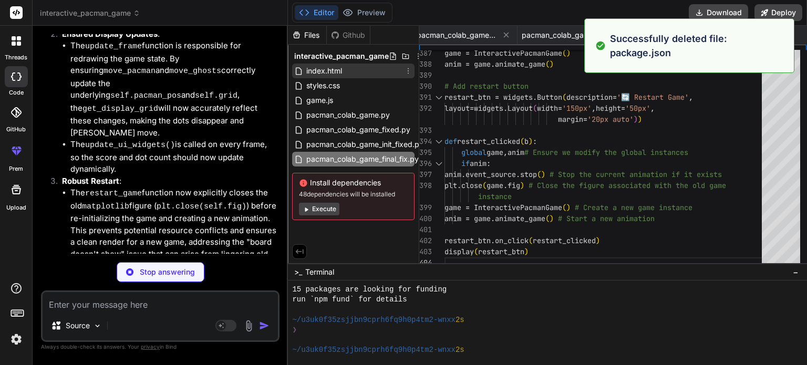
scroll to position [262, 0]
click at [407, 71] on icon at bounding box center [408, 71] width 8 height 8
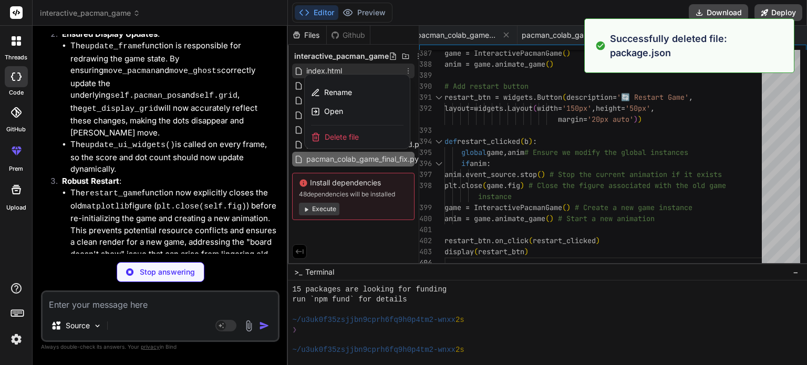
click at [372, 132] on div "Delete file" at bounding box center [357, 136] width 105 height 23
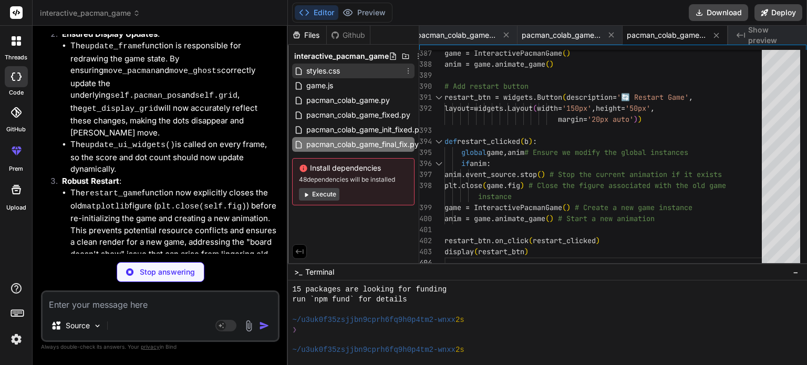
click at [400, 74] on div "styles.css" at bounding box center [353, 71] width 122 height 15
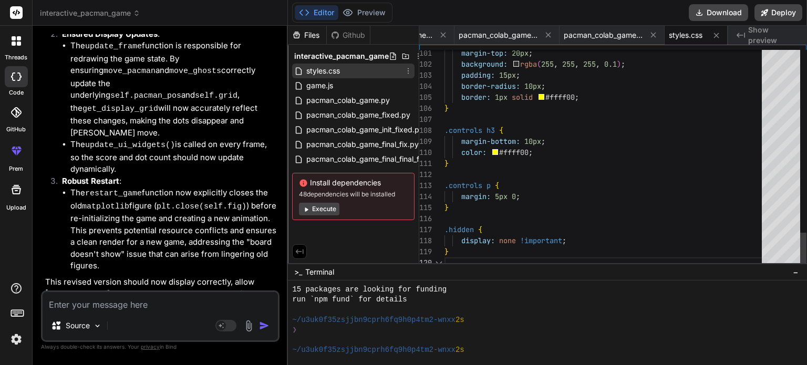
click at [407, 71] on icon at bounding box center [408, 71] width 8 height 8
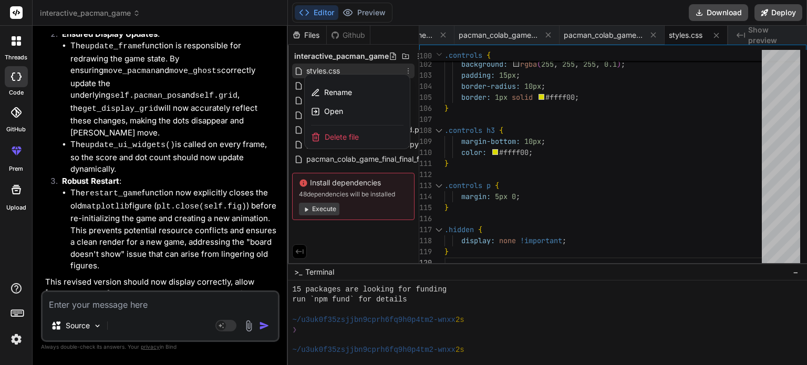
click at [390, 133] on div "Delete file" at bounding box center [357, 136] width 105 height 23
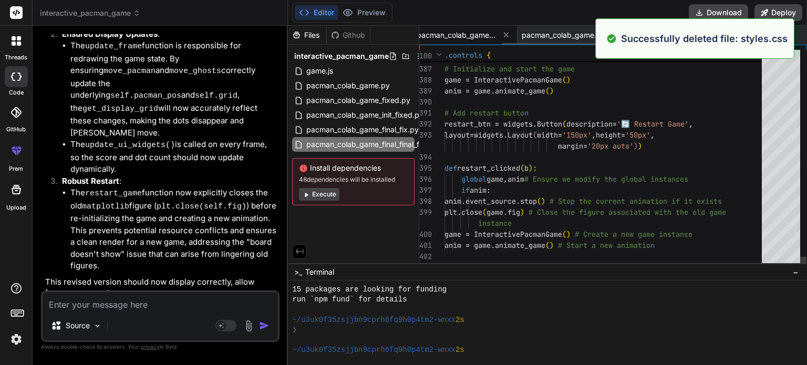
scroll to position [0, 112]
click at [382, 146] on span "pacman_colab_game_final_final_fix.py" at bounding box center [371, 144] width 132 height 13
